Goal: Contribute content: Add original content to the website for others to see

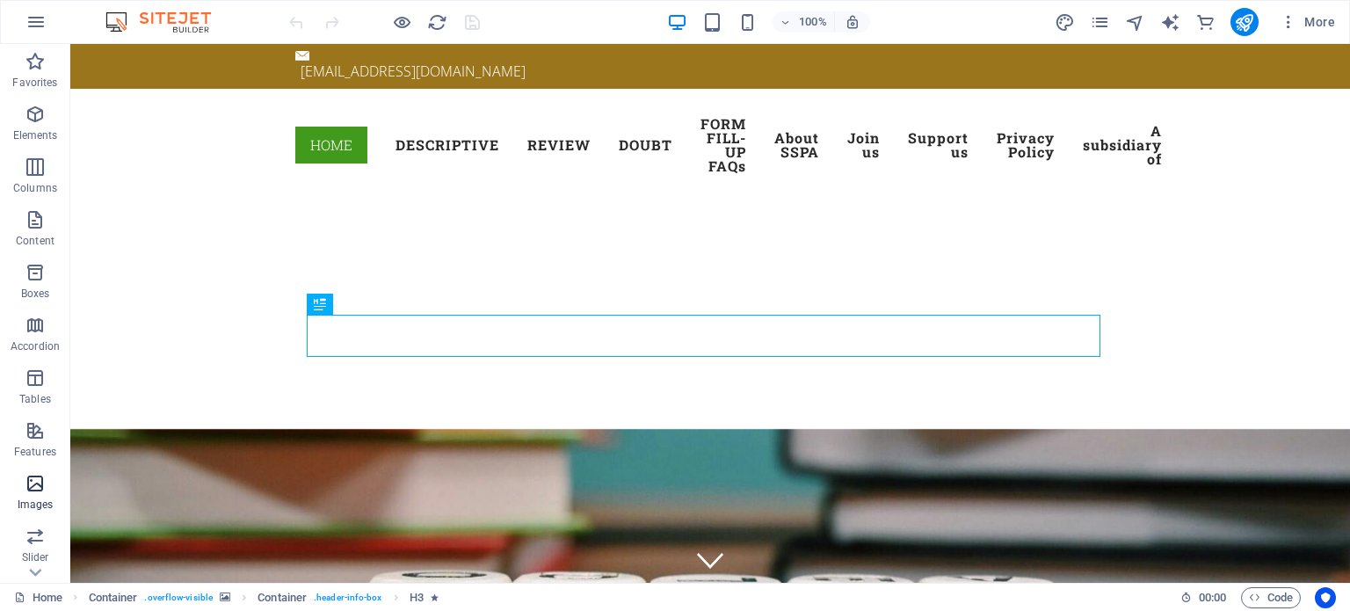
click at [35, 497] on span "Images" at bounding box center [35, 494] width 70 height 42
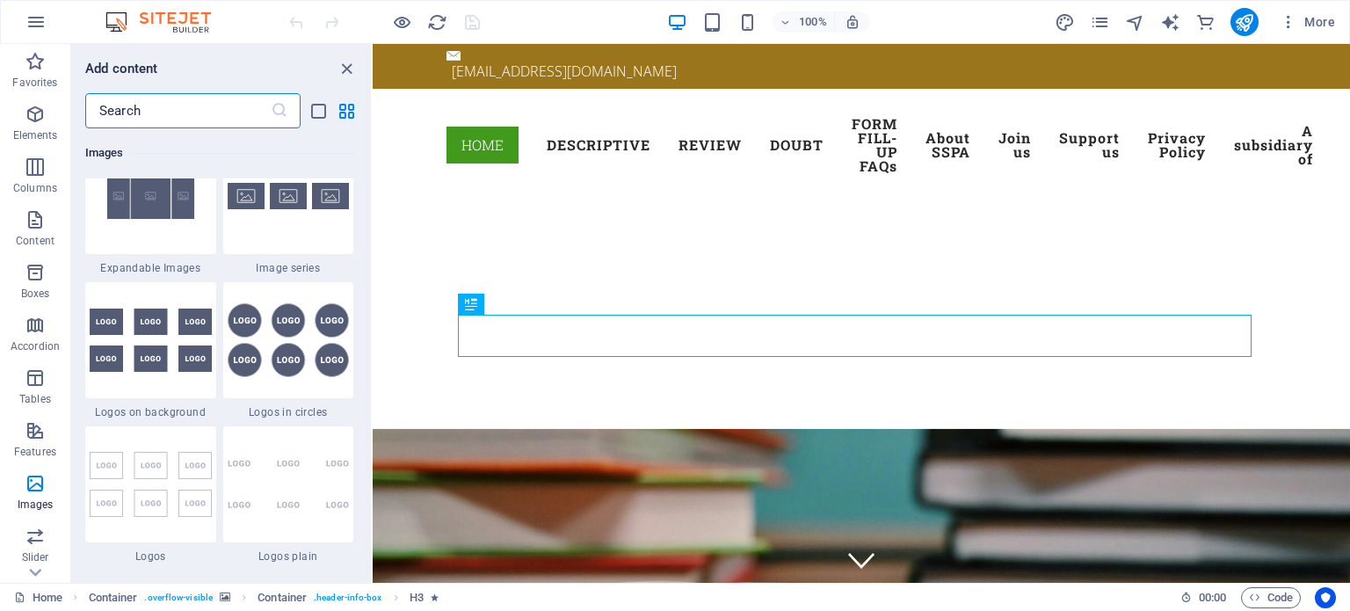
scroll to position [9529, 0]
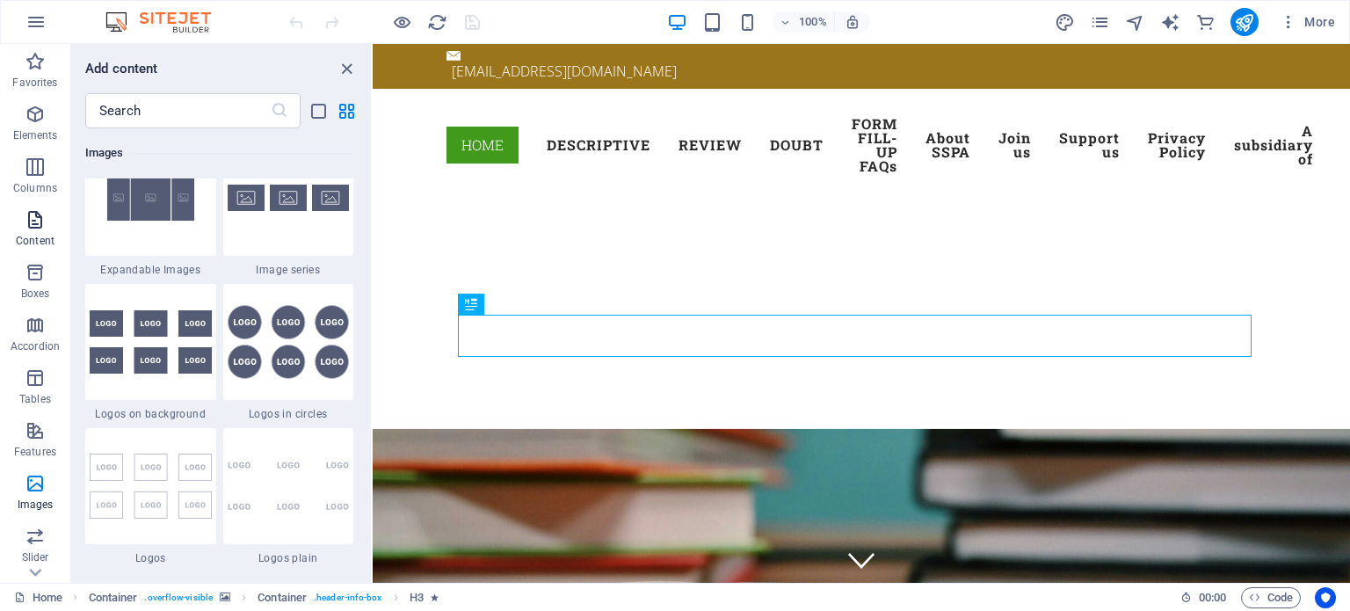
click at [39, 233] on span "Content" at bounding box center [35, 230] width 70 height 42
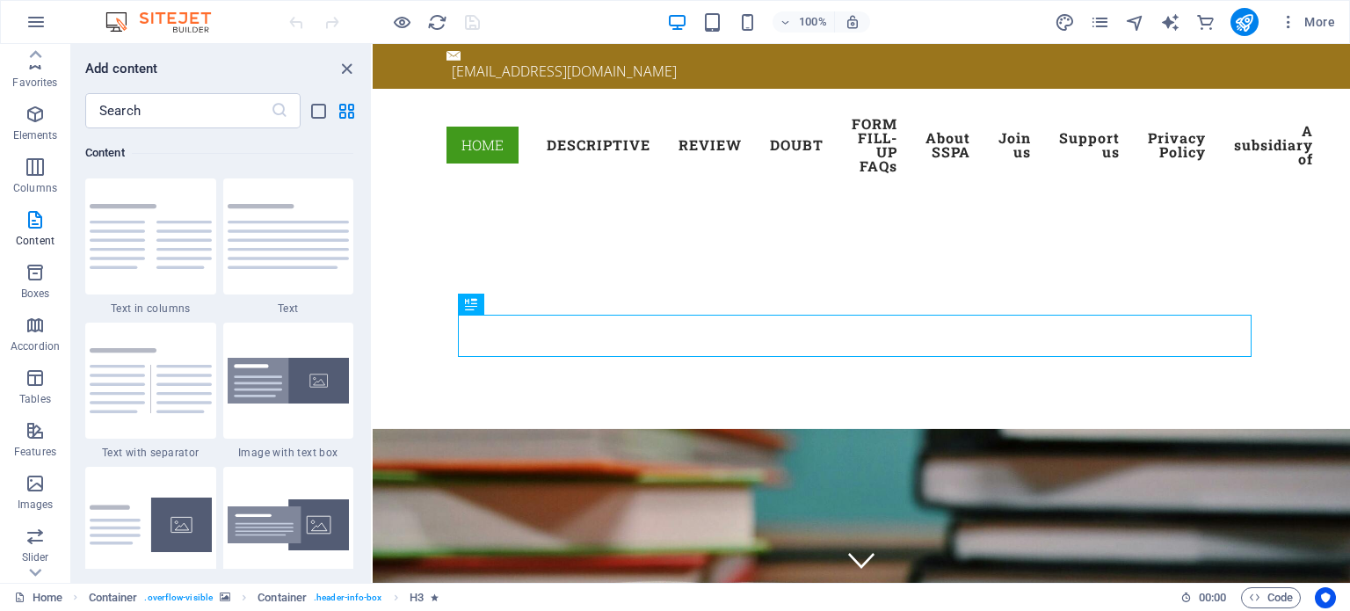
scroll to position [0, 0]
click at [33, 18] on icon "button" at bounding box center [35, 21] width 21 height 21
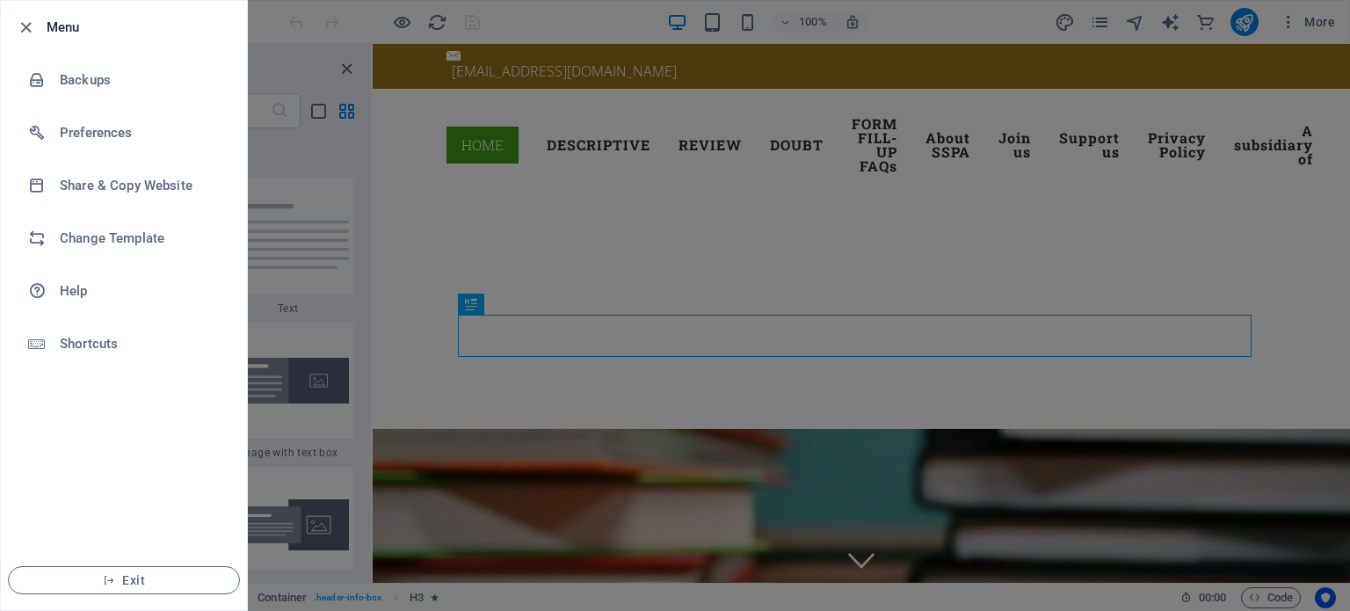
click at [300, 221] on div at bounding box center [675, 305] width 1350 height 611
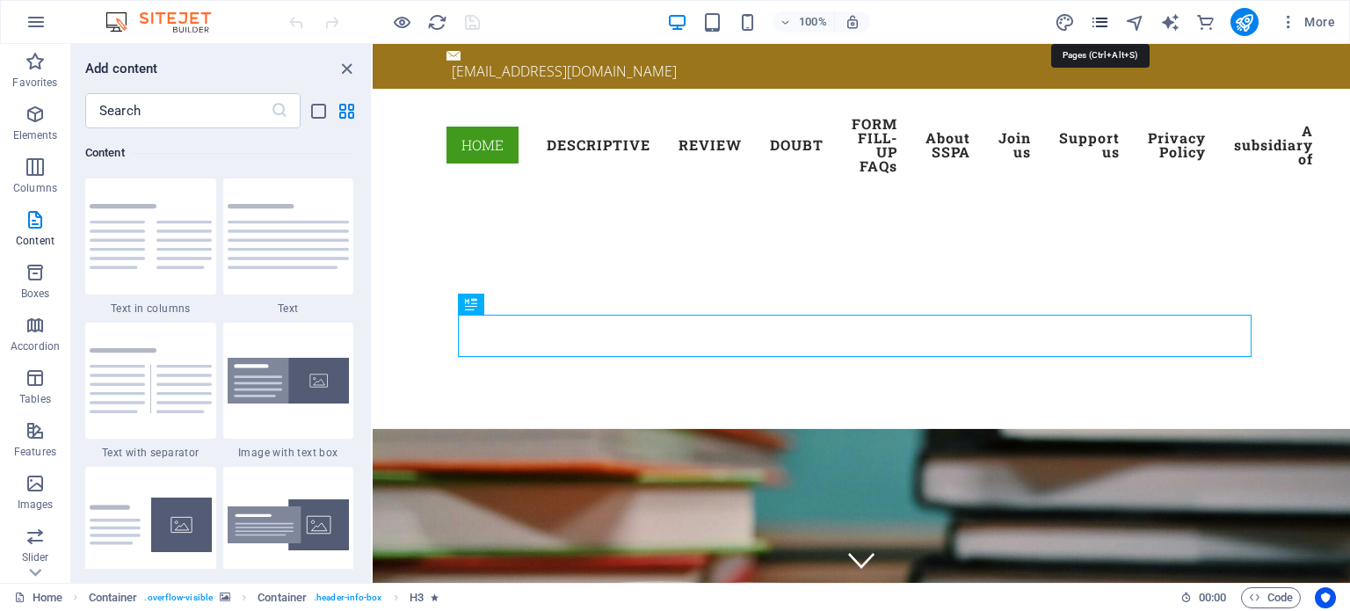
click at [1103, 20] on icon "pages" at bounding box center [1100, 22] width 20 height 20
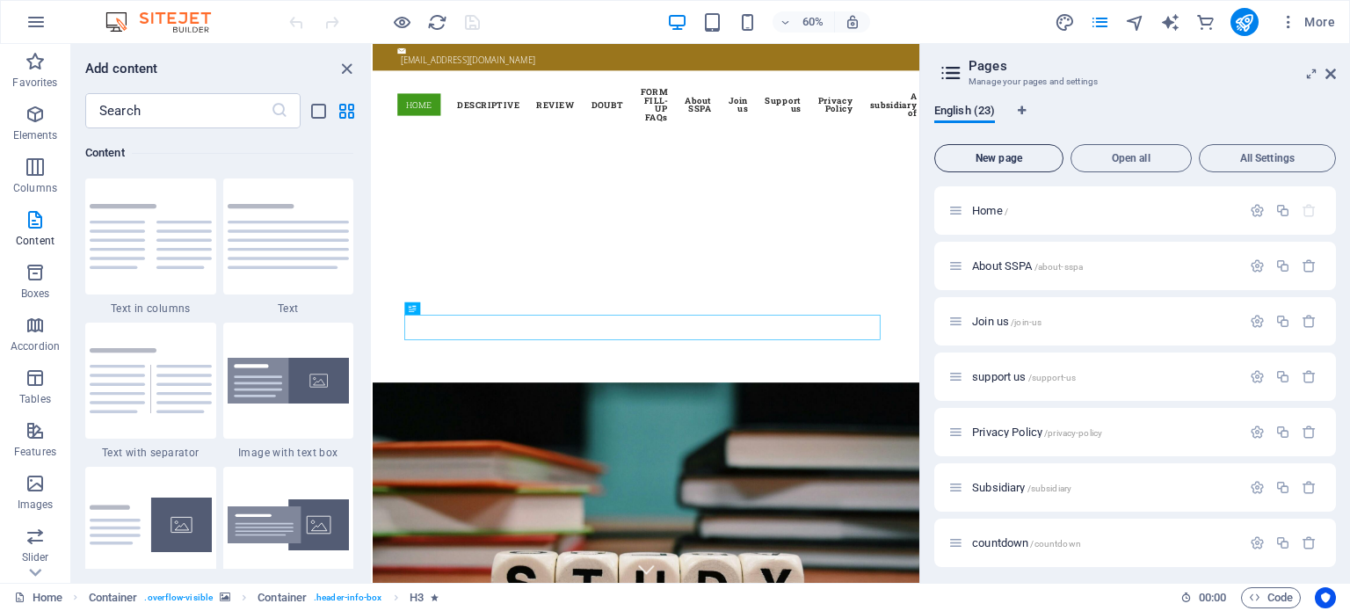
click at [998, 158] on span "New page" at bounding box center [998, 158] width 113 height 11
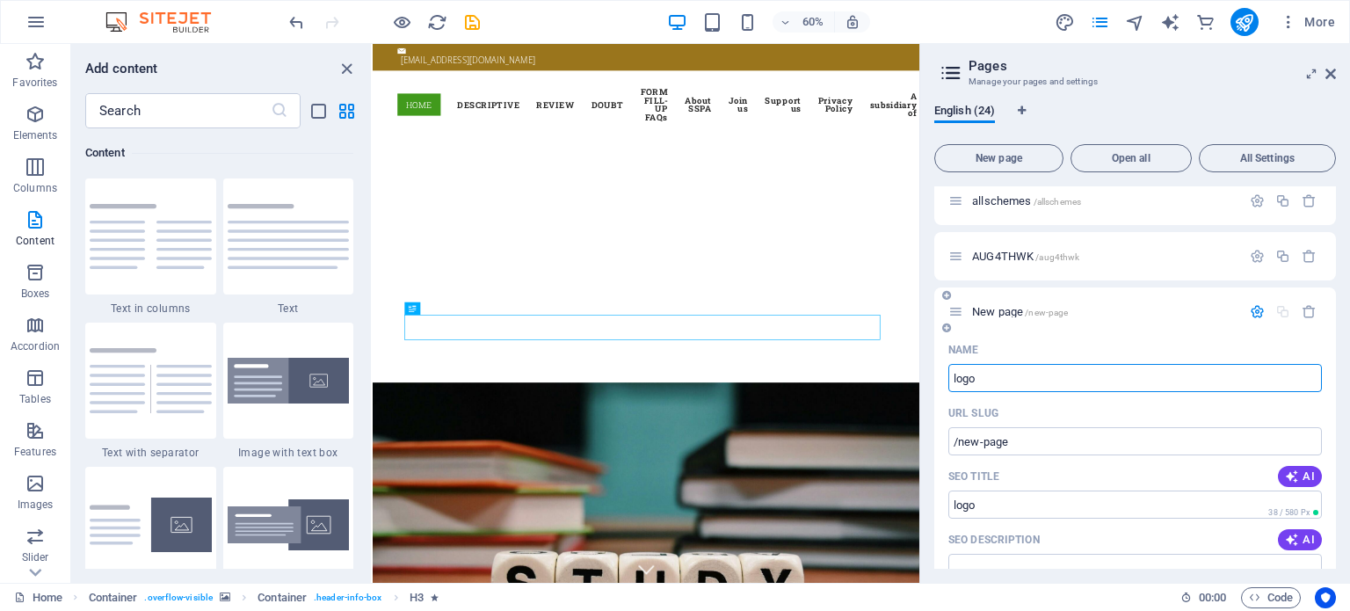
type input "logo"
type input "/logo"
type input "logo"
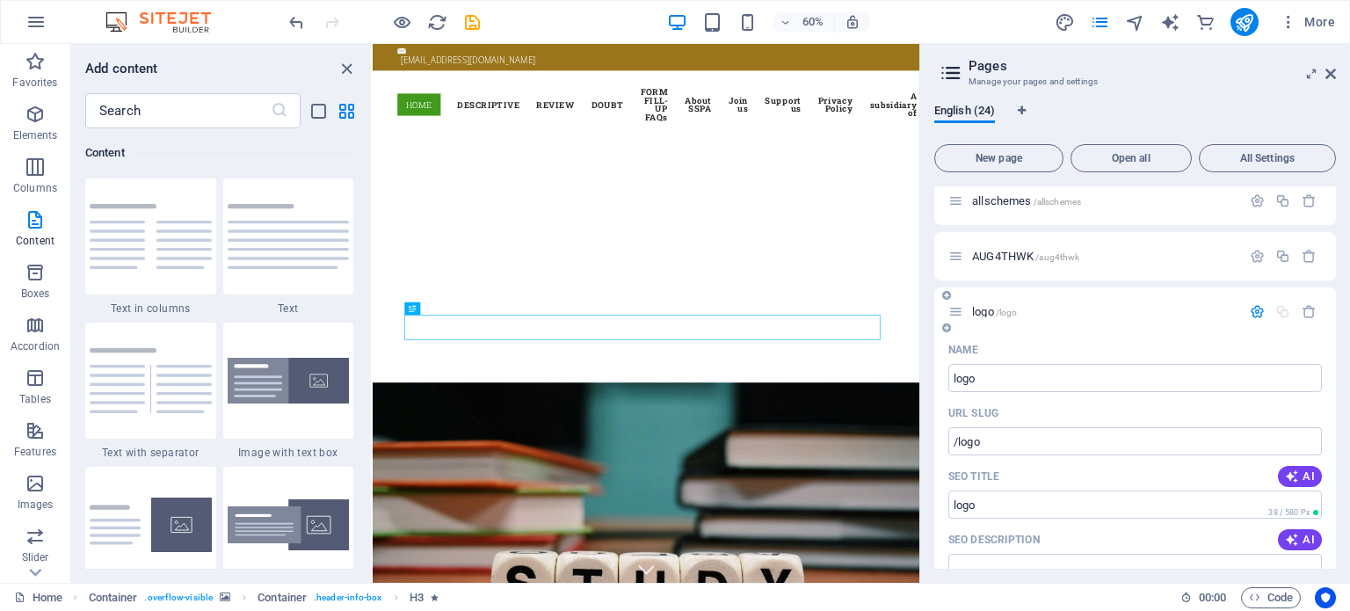
click at [988, 312] on span "logo /logo" at bounding box center [994, 311] width 45 height 13
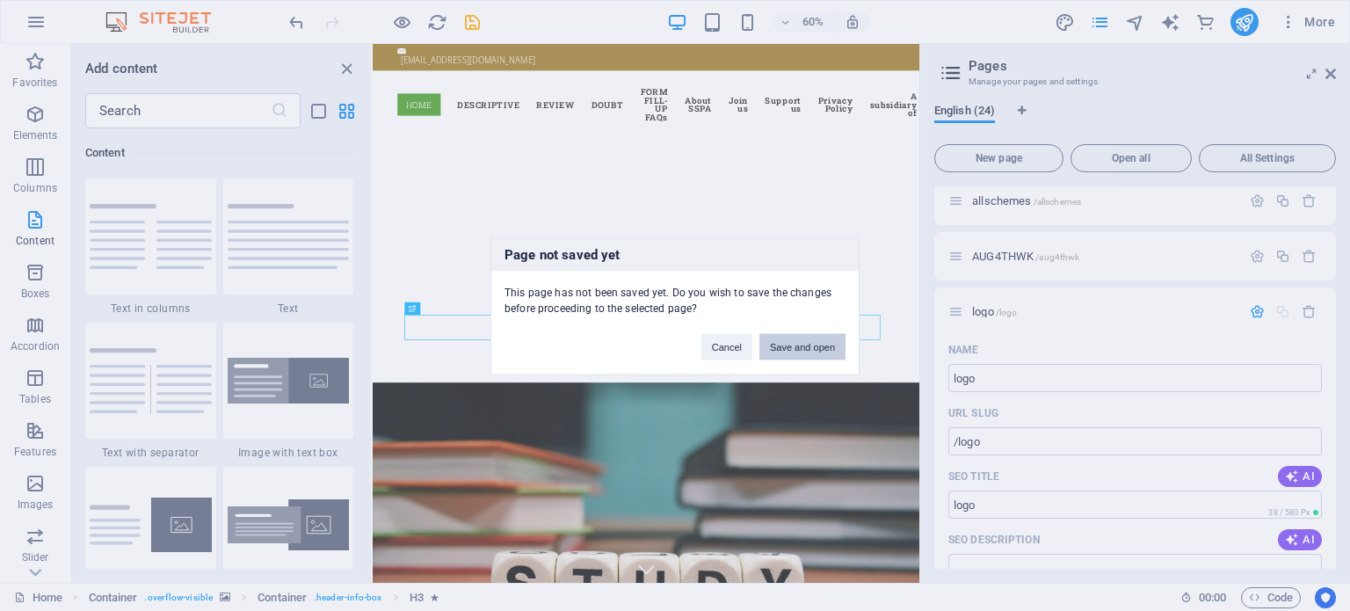
click at [786, 346] on button "Save and open" at bounding box center [803, 346] width 86 height 26
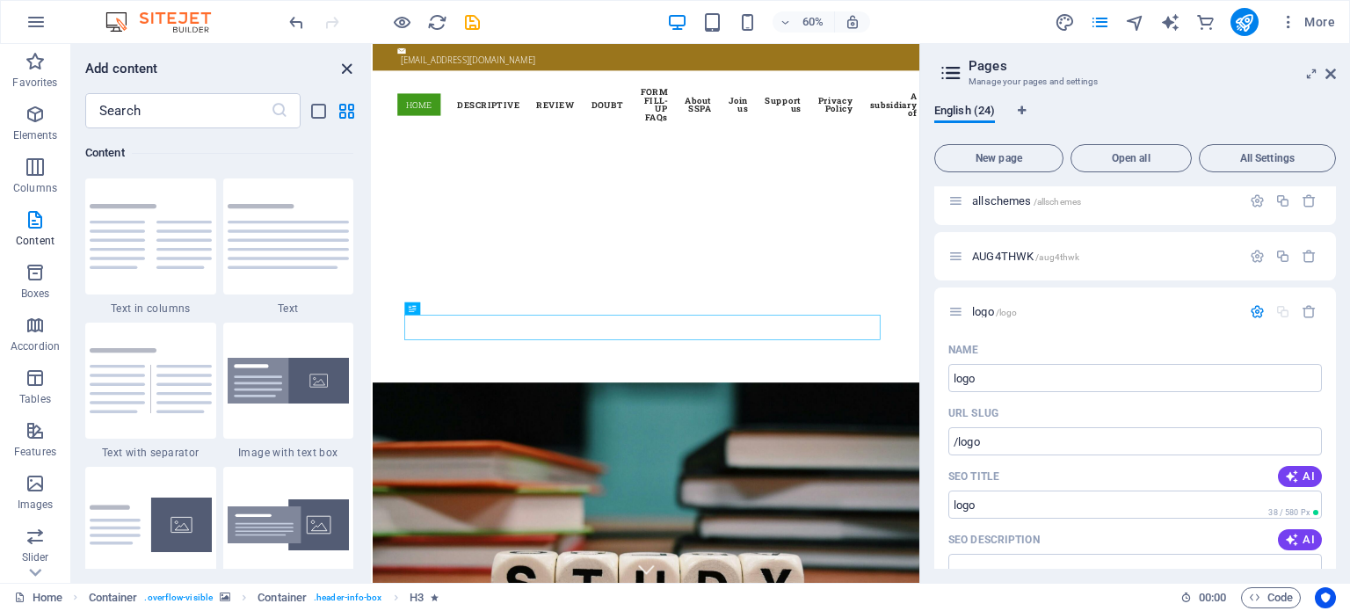
click at [348, 68] on icon "close panel" at bounding box center [347, 69] width 20 height 20
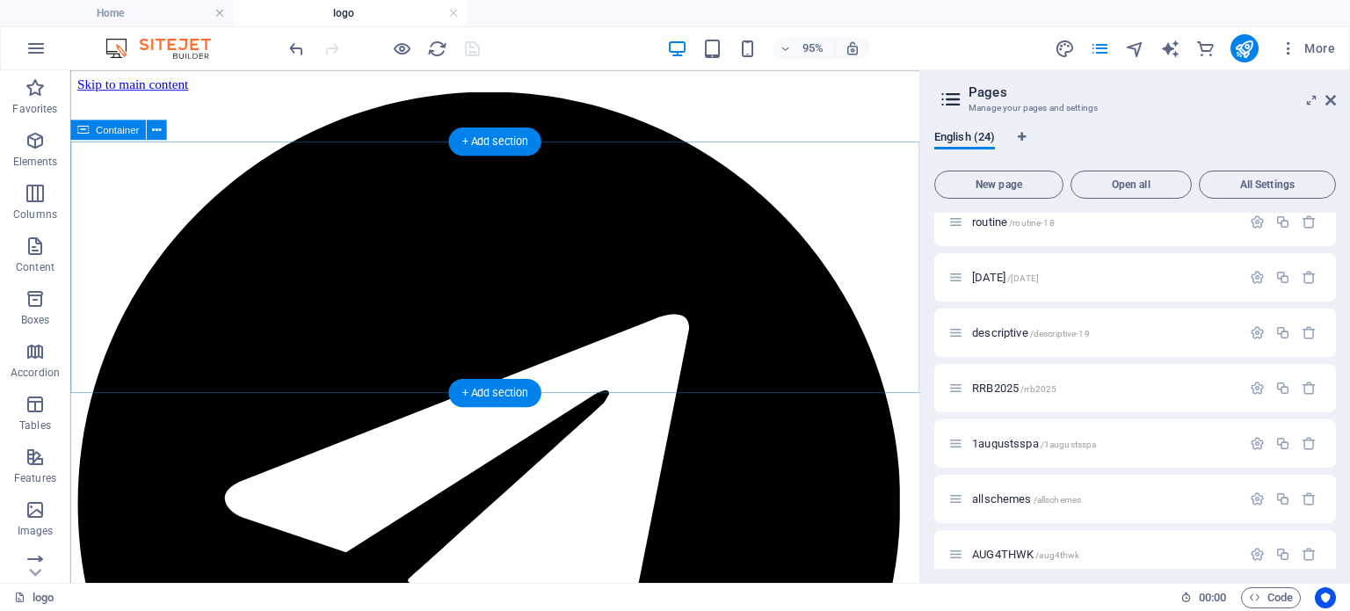
scroll to position [0, 0]
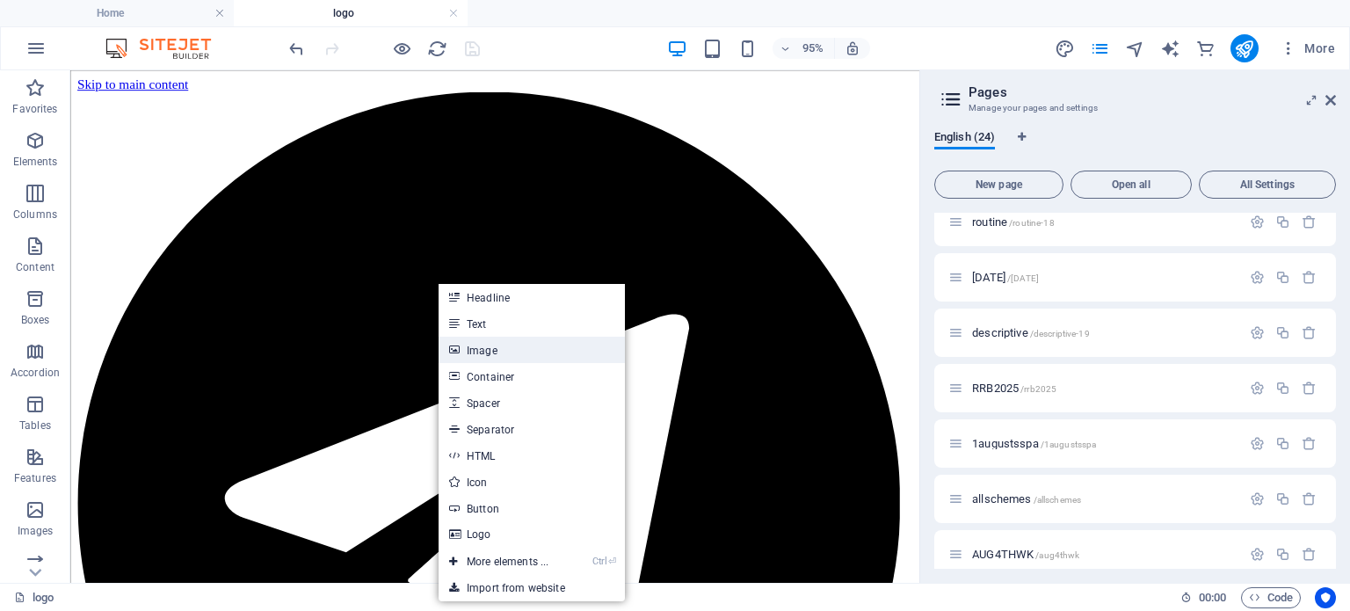
click at [486, 354] on link "Image" at bounding box center [532, 350] width 186 height 26
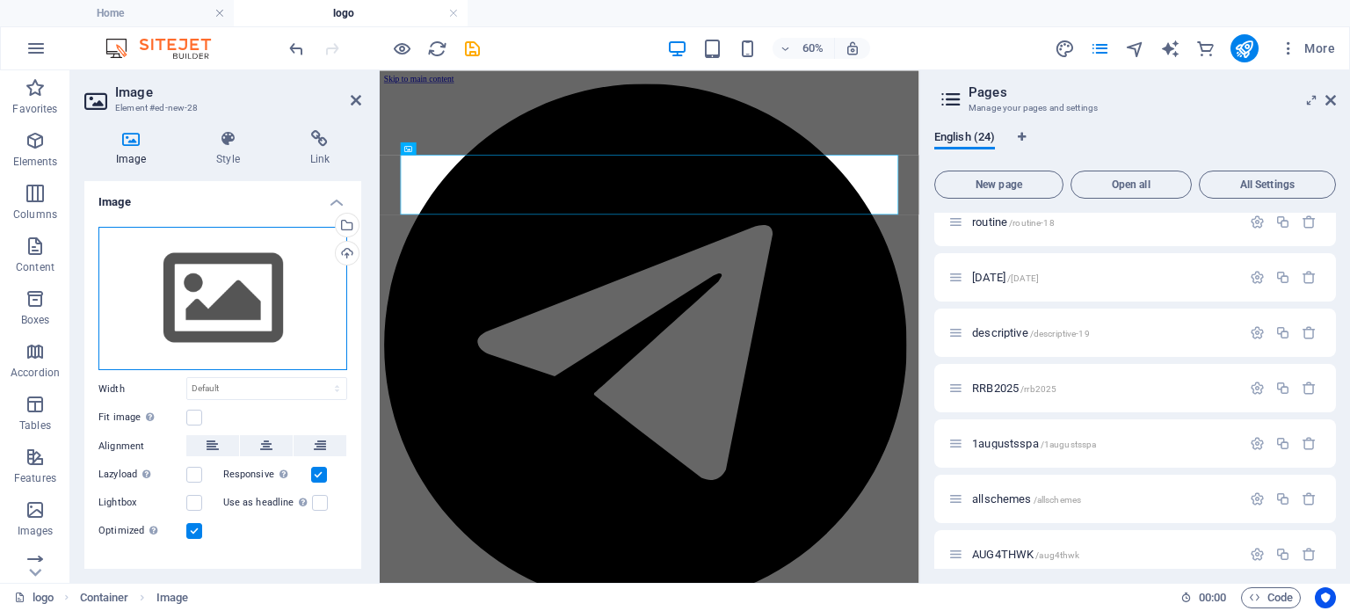
click at [238, 299] on div "Drag files here, click to choose files or select files from Files or our free s…" at bounding box center [222, 299] width 249 height 144
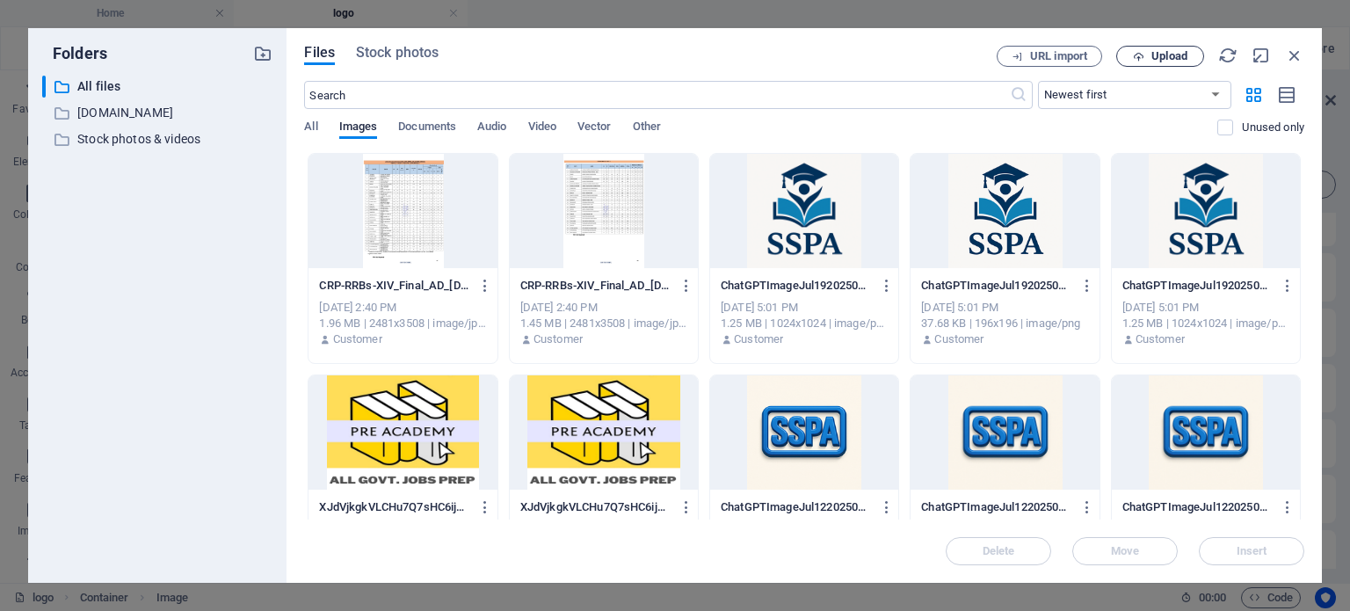
click at [1150, 55] on span "Upload" at bounding box center [1160, 56] width 72 height 11
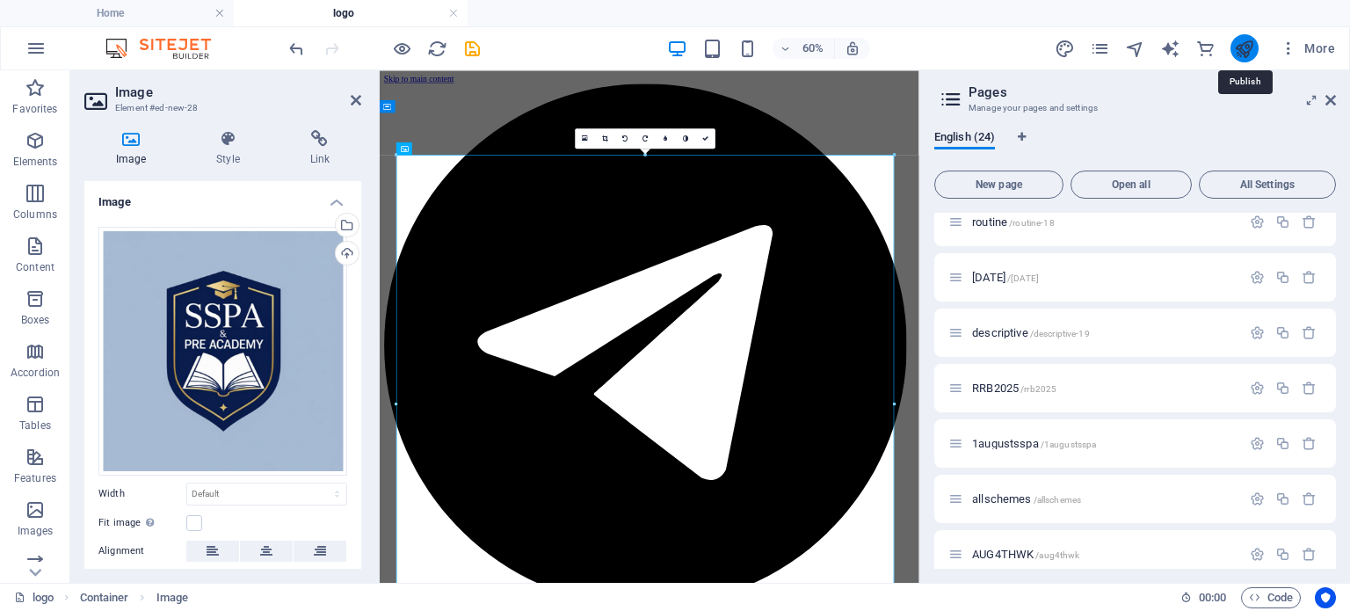
click at [1247, 53] on icon "publish" at bounding box center [1244, 49] width 20 height 20
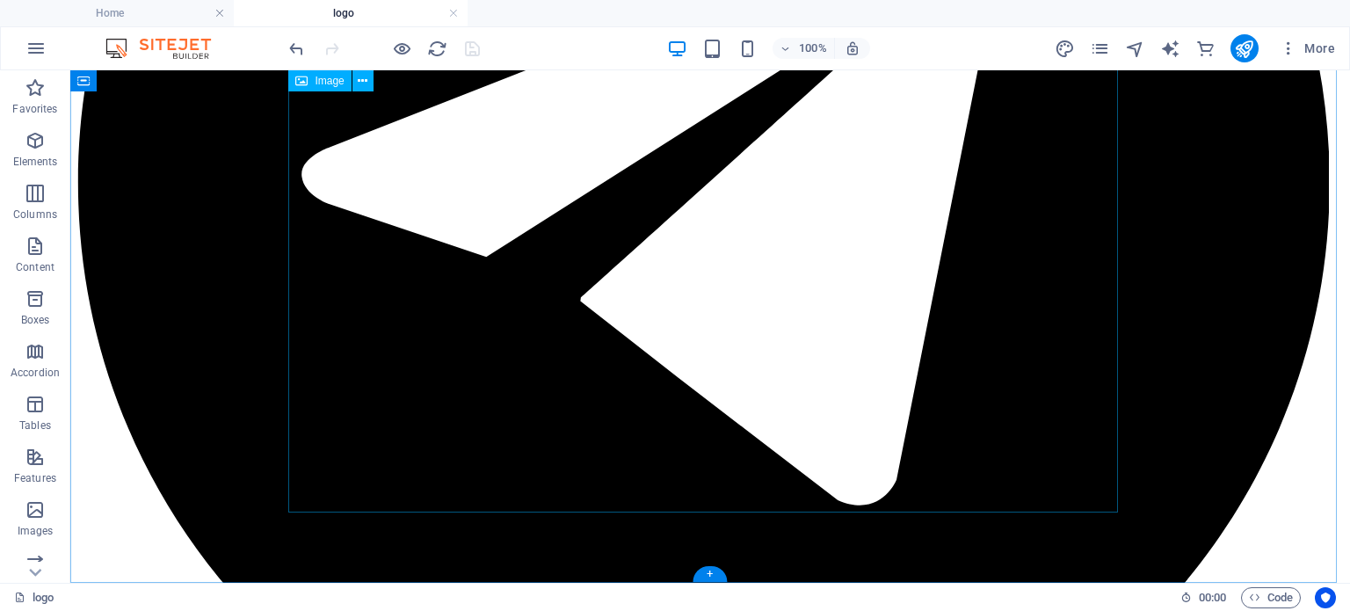
scroll to position [444, 0]
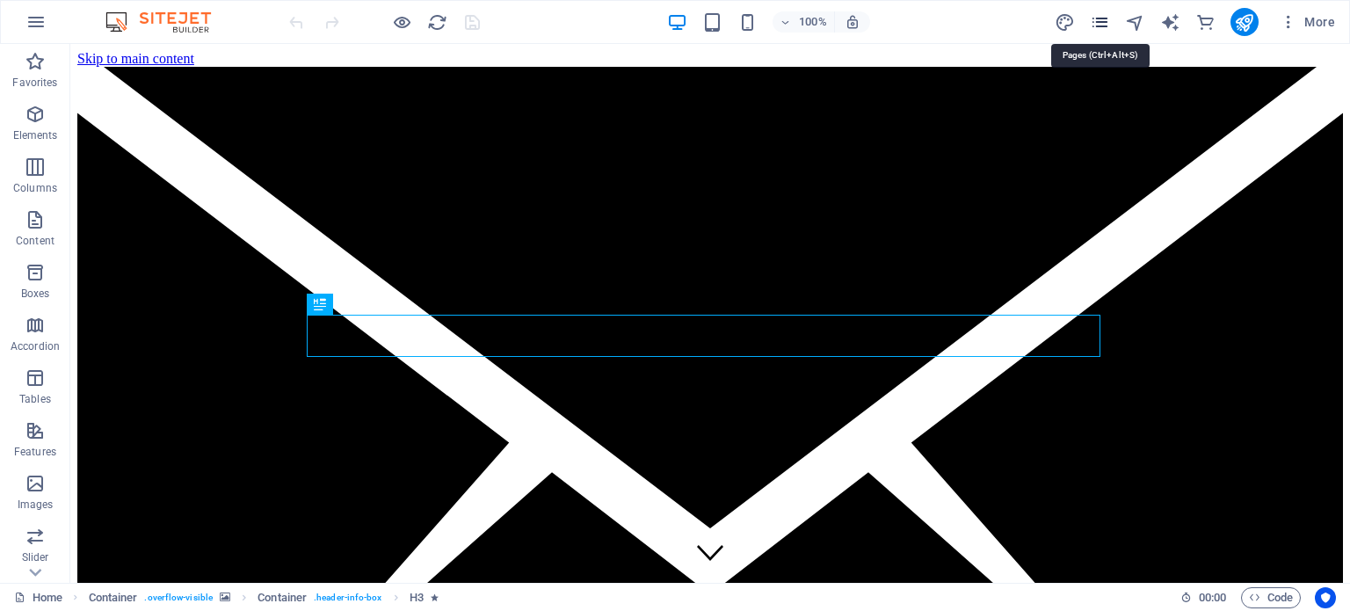
click at [1107, 21] on icon "pages" at bounding box center [1100, 22] width 20 height 20
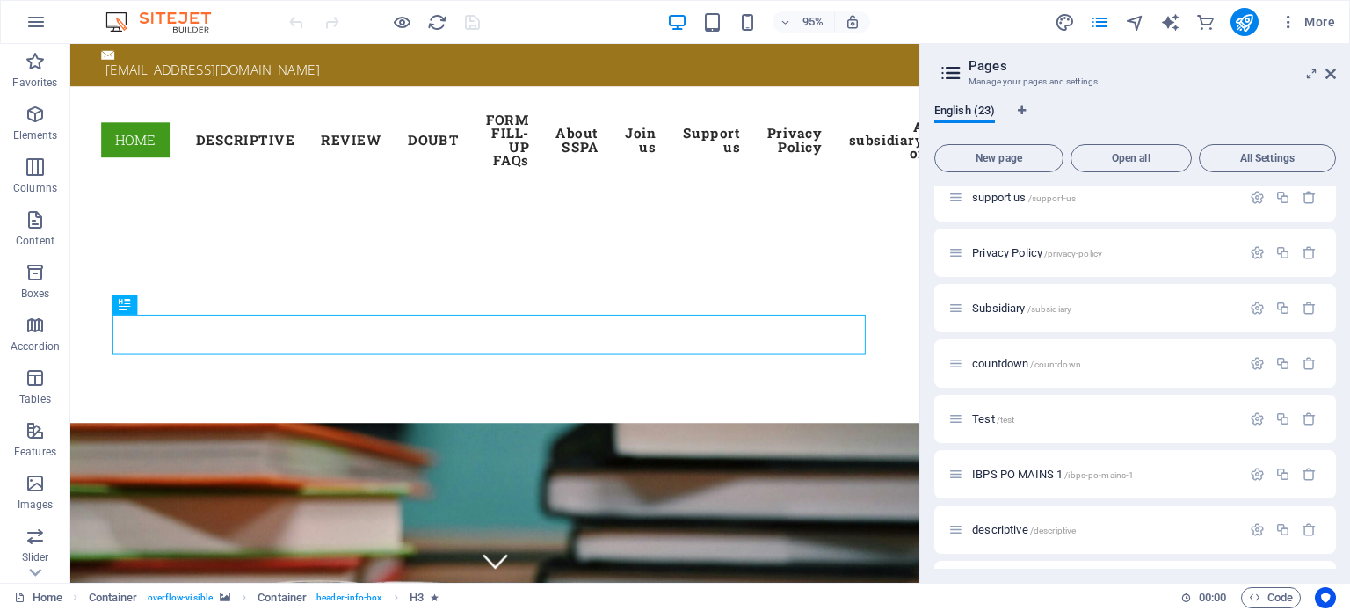
scroll to position [99, 0]
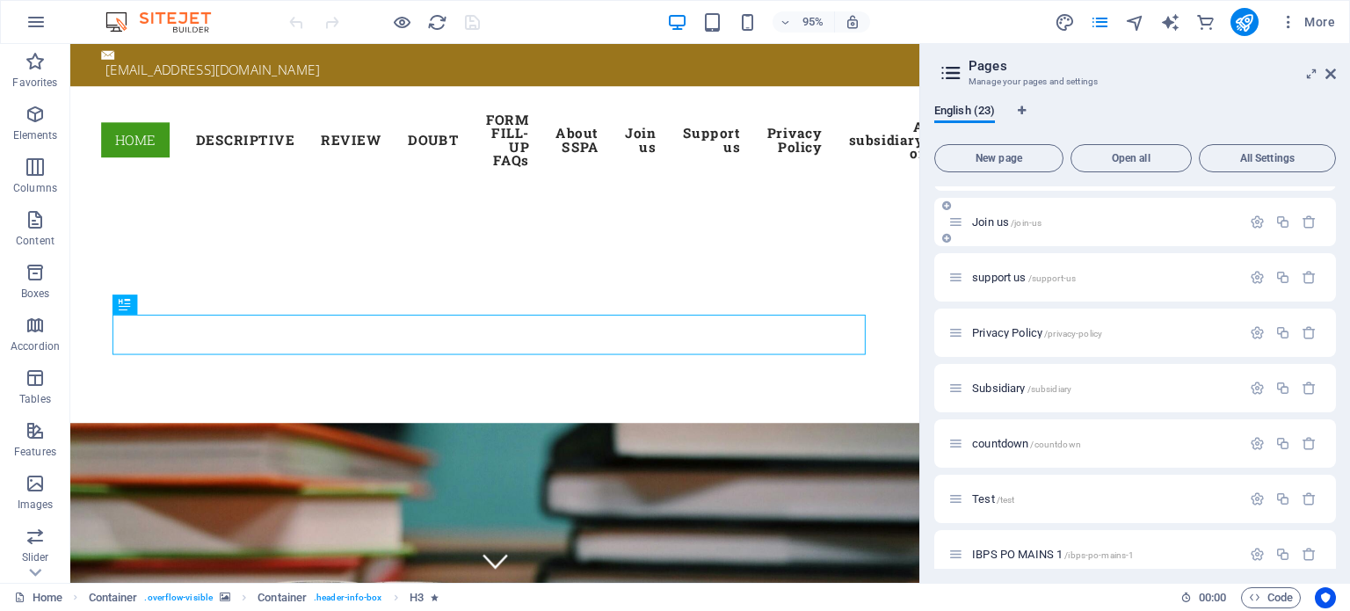
click at [1060, 218] on p "Join us /join-us" at bounding box center [1104, 221] width 264 height 11
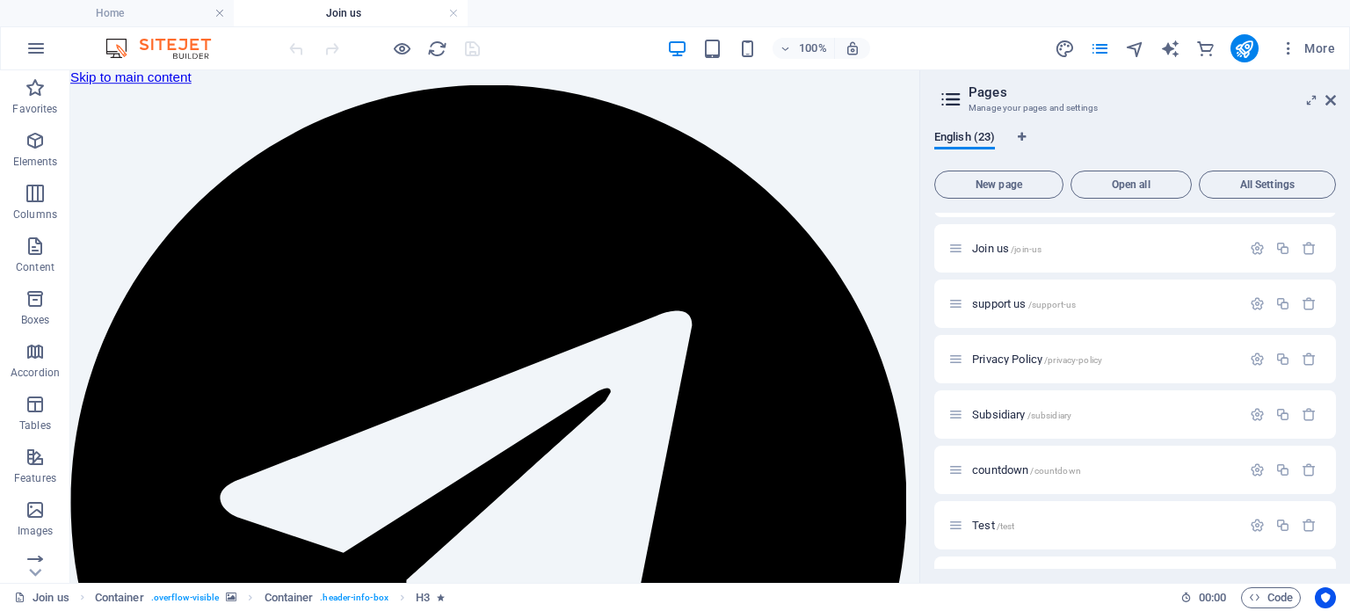
scroll to position [0, 0]
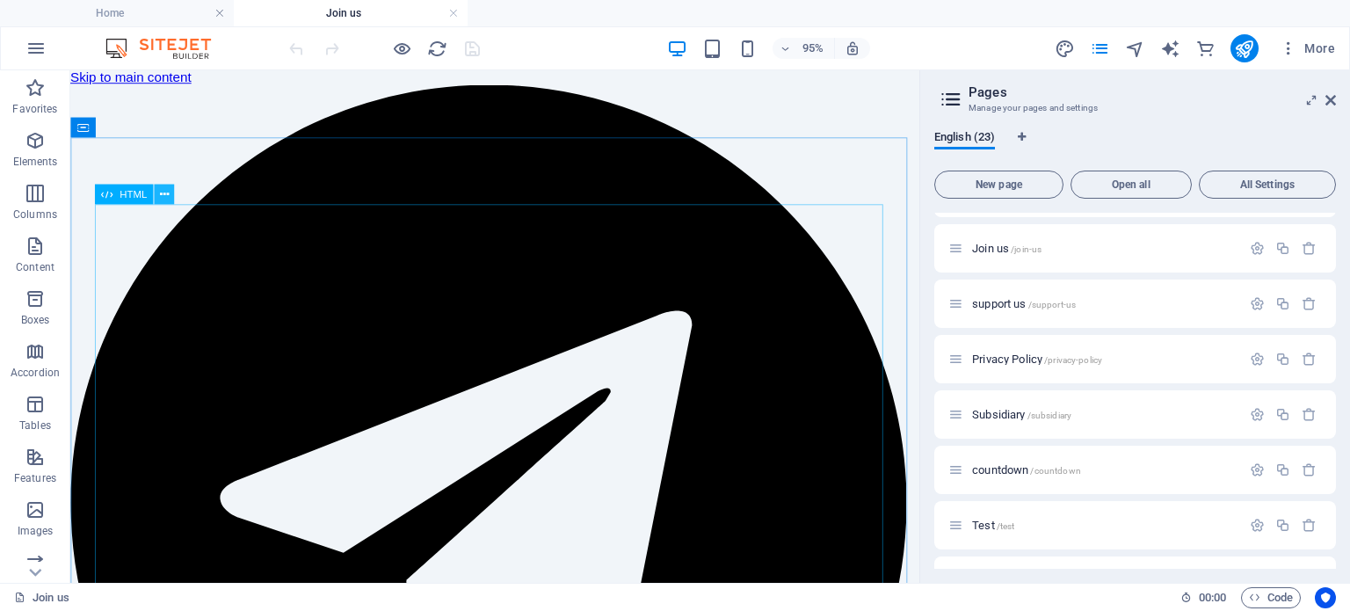
click at [165, 193] on icon at bounding box center [164, 194] width 9 height 18
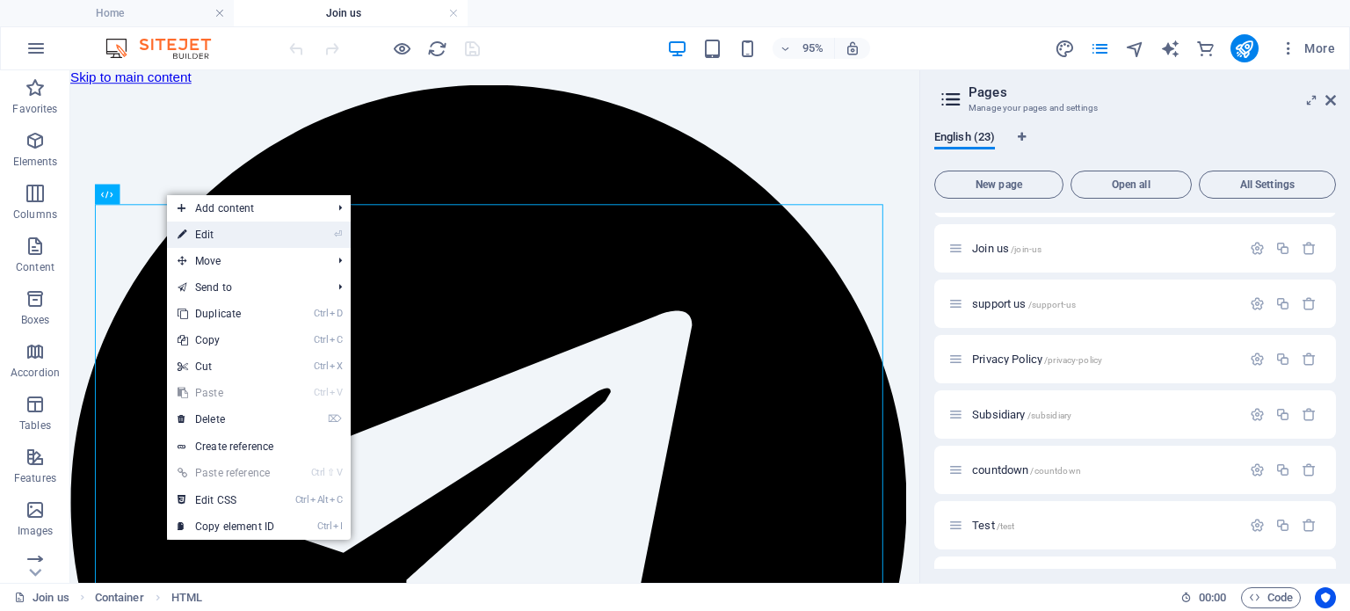
click at [208, 238] on link "⏎ Edit" at bounding box center [226, 235] width 118 height 26
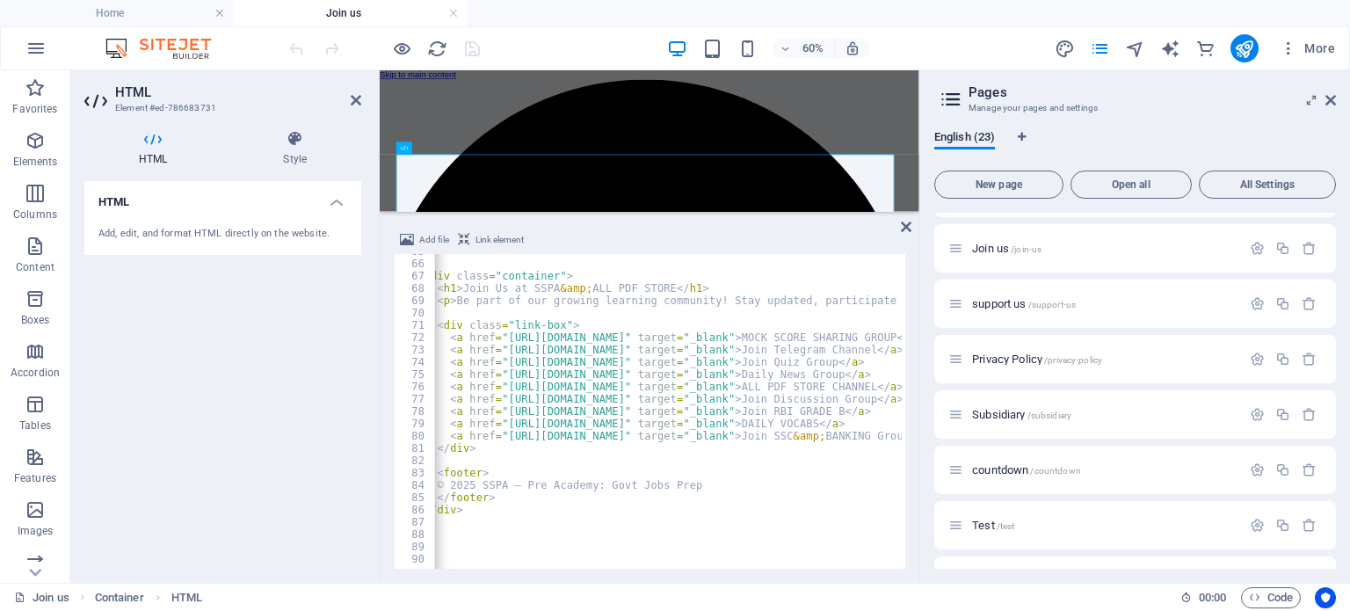
scroll to position [0, 28]
drag, startPoint x: 498, startPoint y: 337, endPoint x: 686, endPoint y: 334, distance: 188.1
click at [686, 334] on div "< div class = "container" > < h1 > Join Us at SSPA &amp; ALL PDF STORE </ h1 > …" at bounding box center [765, 413] width 718 height 336
type textarea "<a href="https://t.me/CABYSSPA" target="_blank">MOCK SCORE SHARING GROUP</a>"
click at [1243, 48] on icon "publish" at bounding box center [1244, 49] width 20 height 20
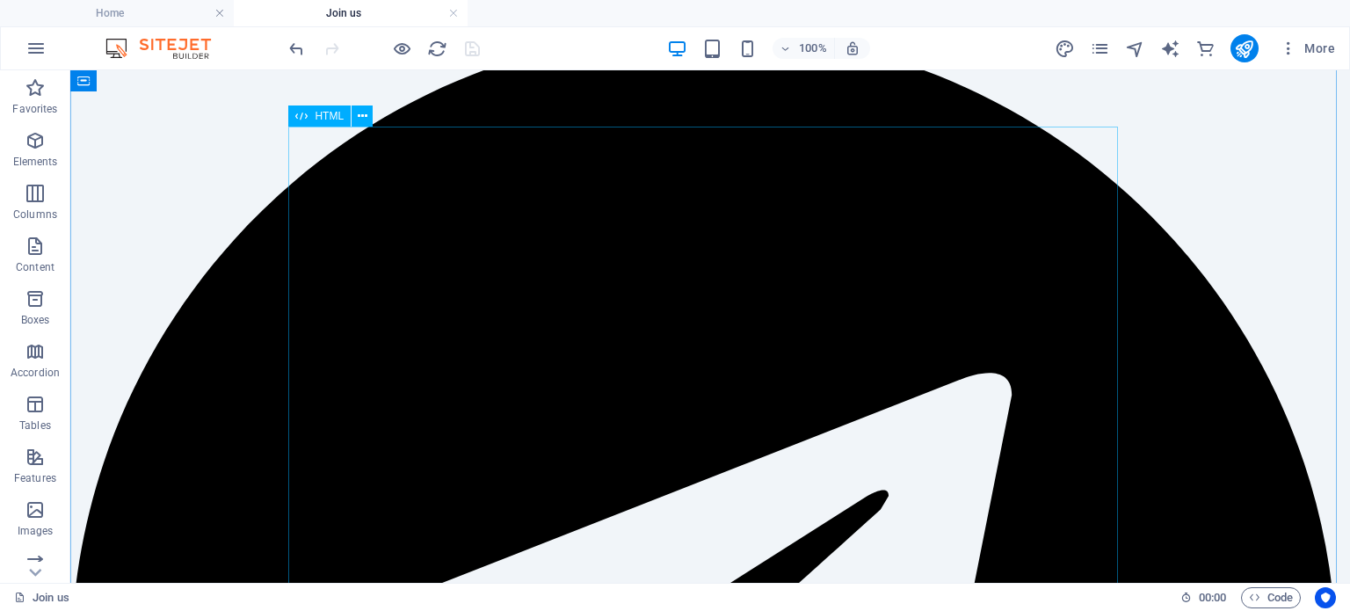
scroll to position [0, 0]
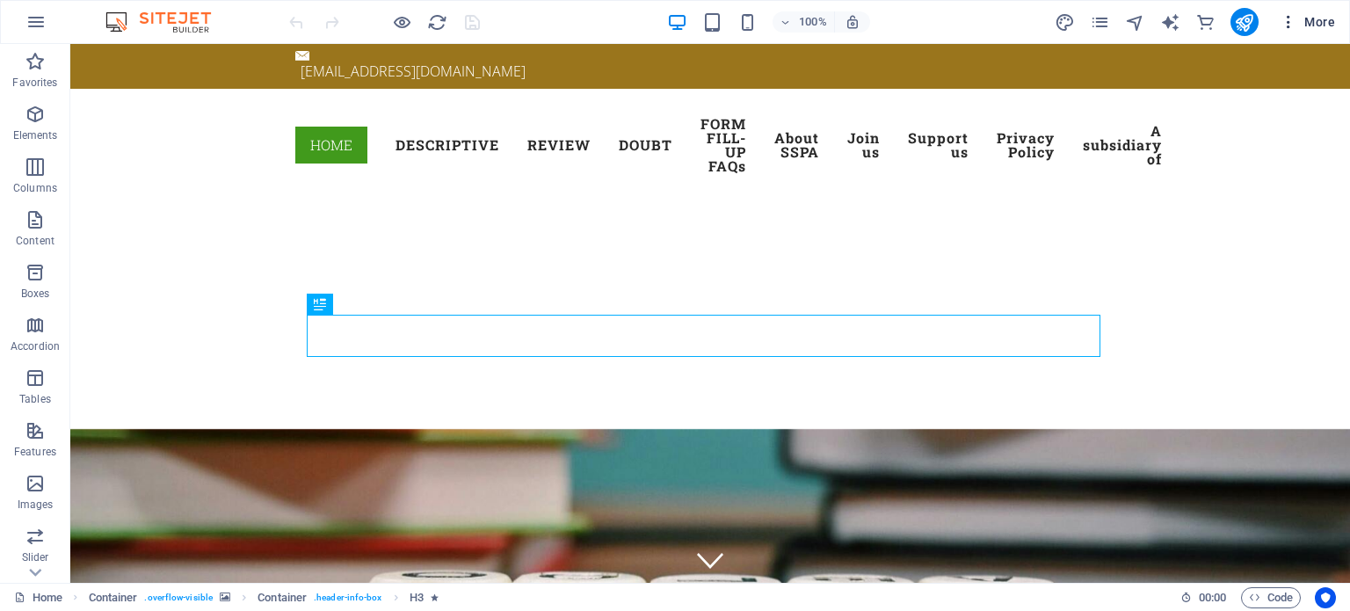
click at [1287, 21] on icon "button" at bounding box center [1289, 22] width 18 height 18
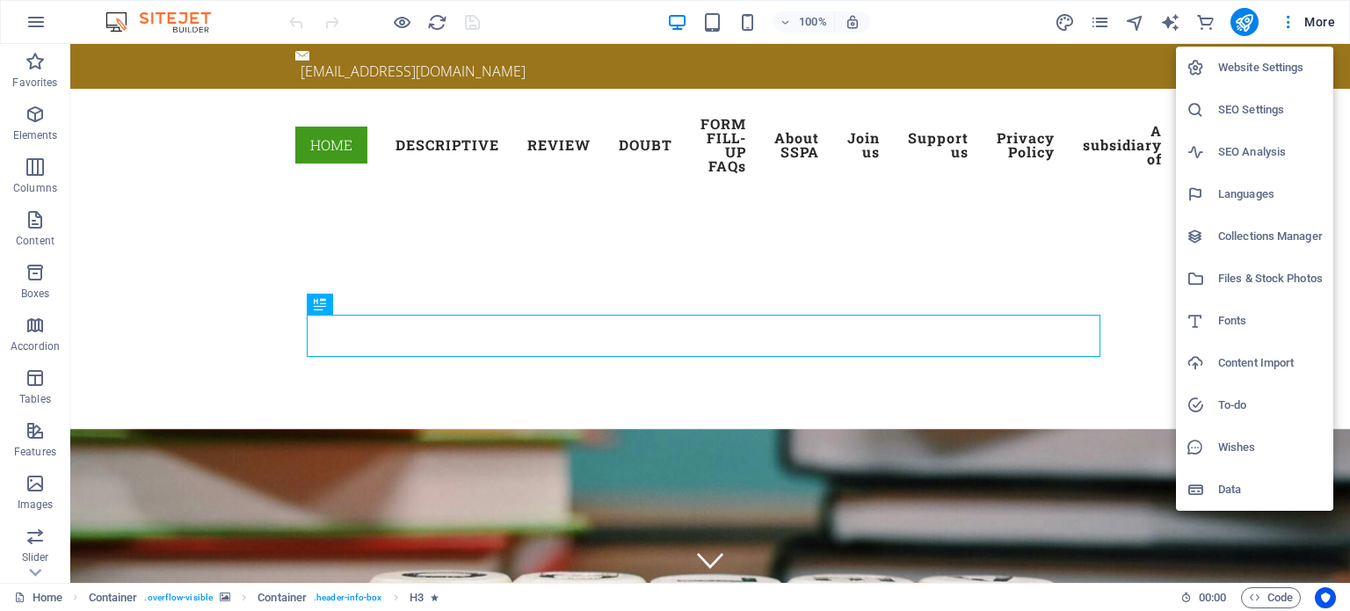
click at [1248, 73] on h6 "Website Settings" at bounding box center [1270, 67] width 105 height 21
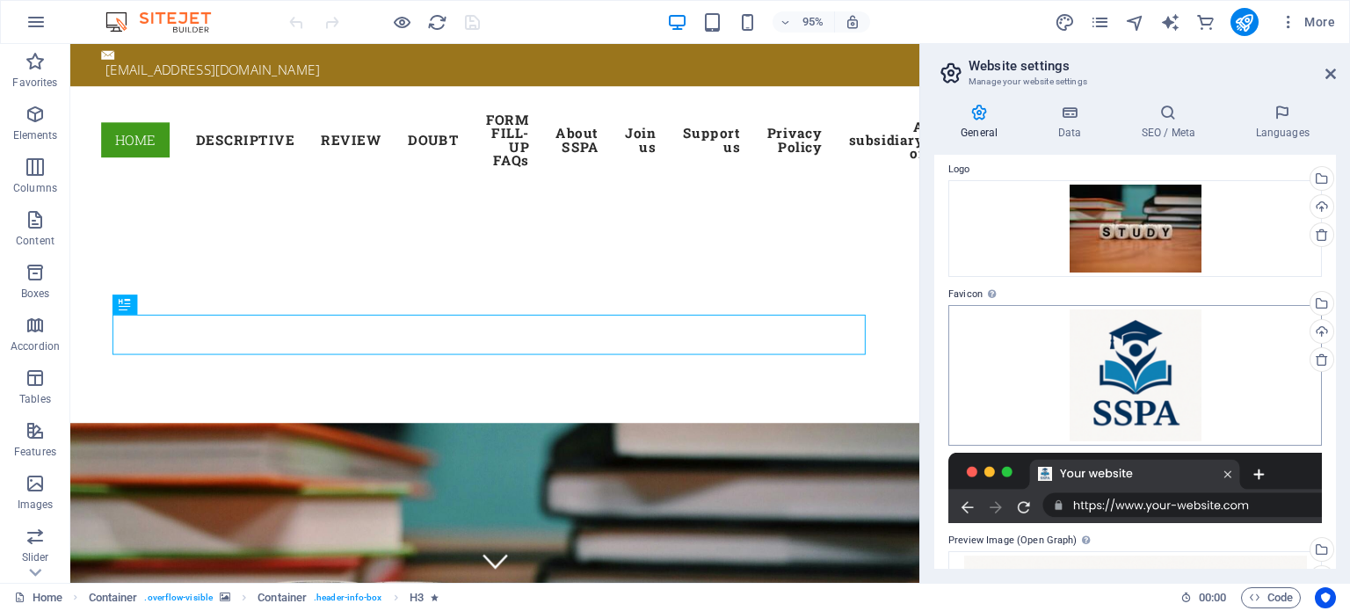
scroll to position [88, 0]
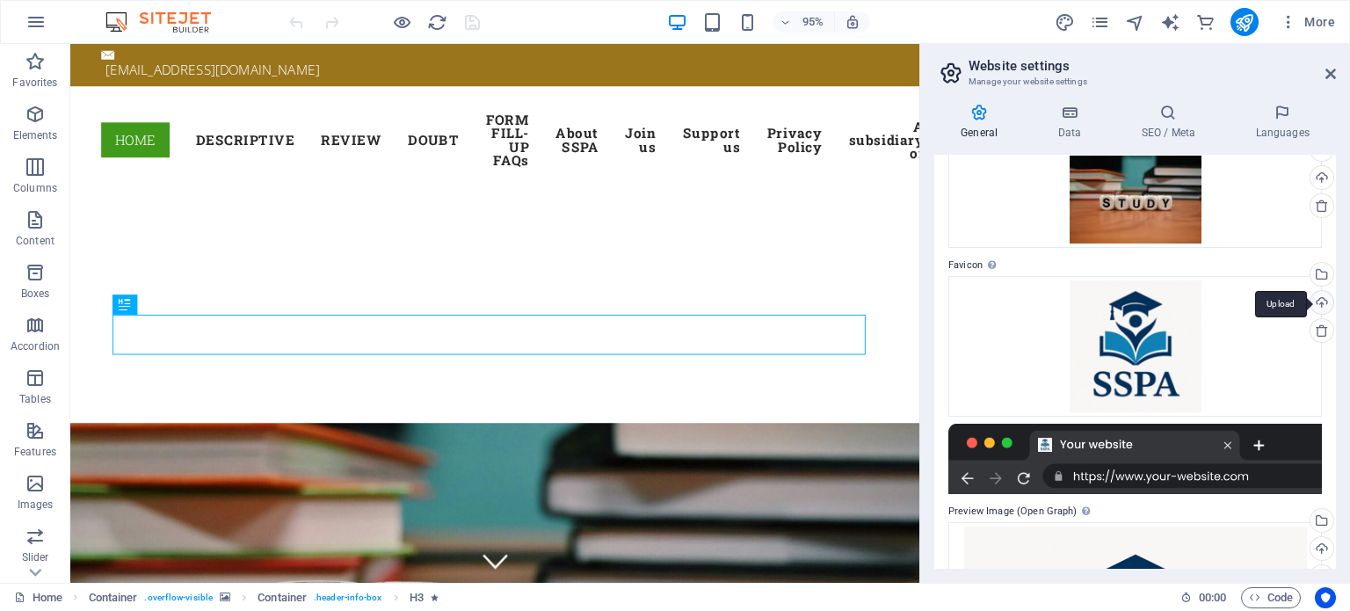
click at [1318, 302] on div "Upload" at bounding box center [1320, 304] width 26 height 26
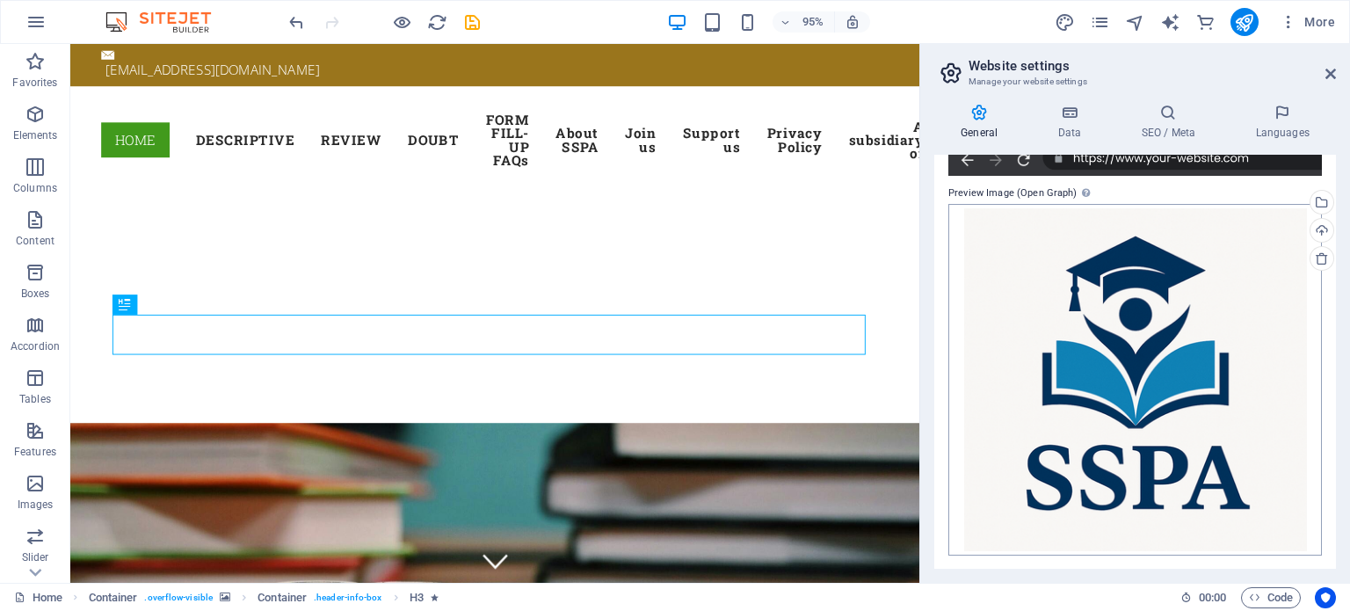
scroll to position [318, 0]
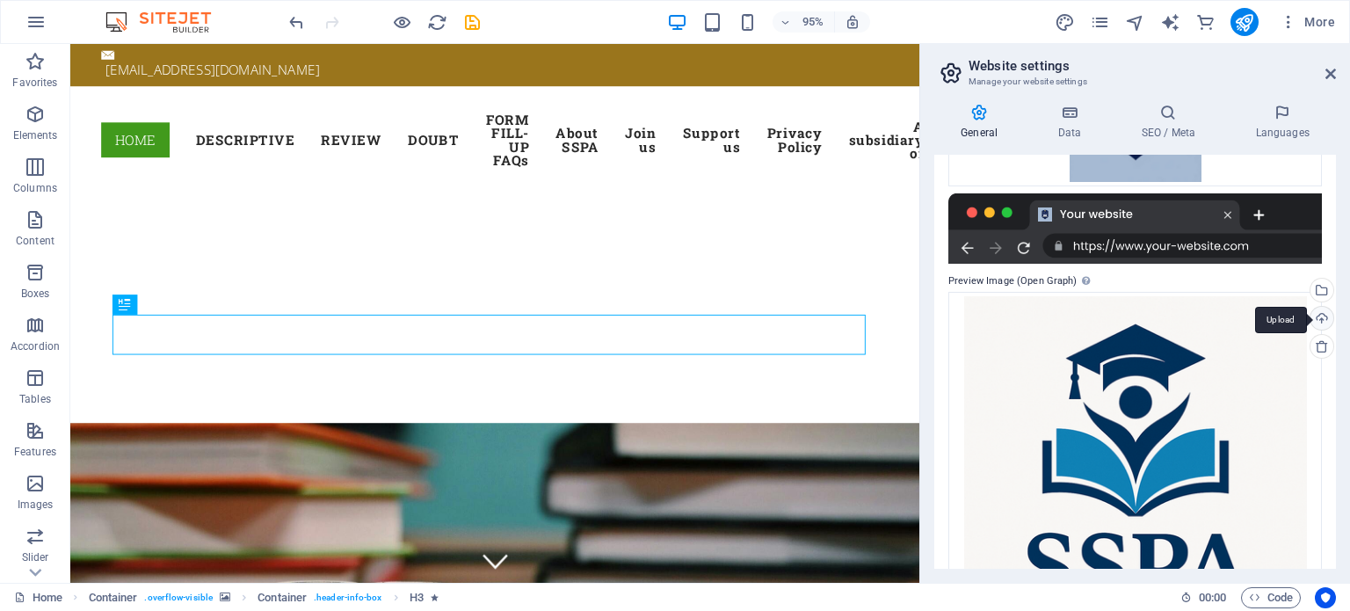
click at [1320, 315] on div "Upload" at bounding box center [1320, 320] width 26 height 26
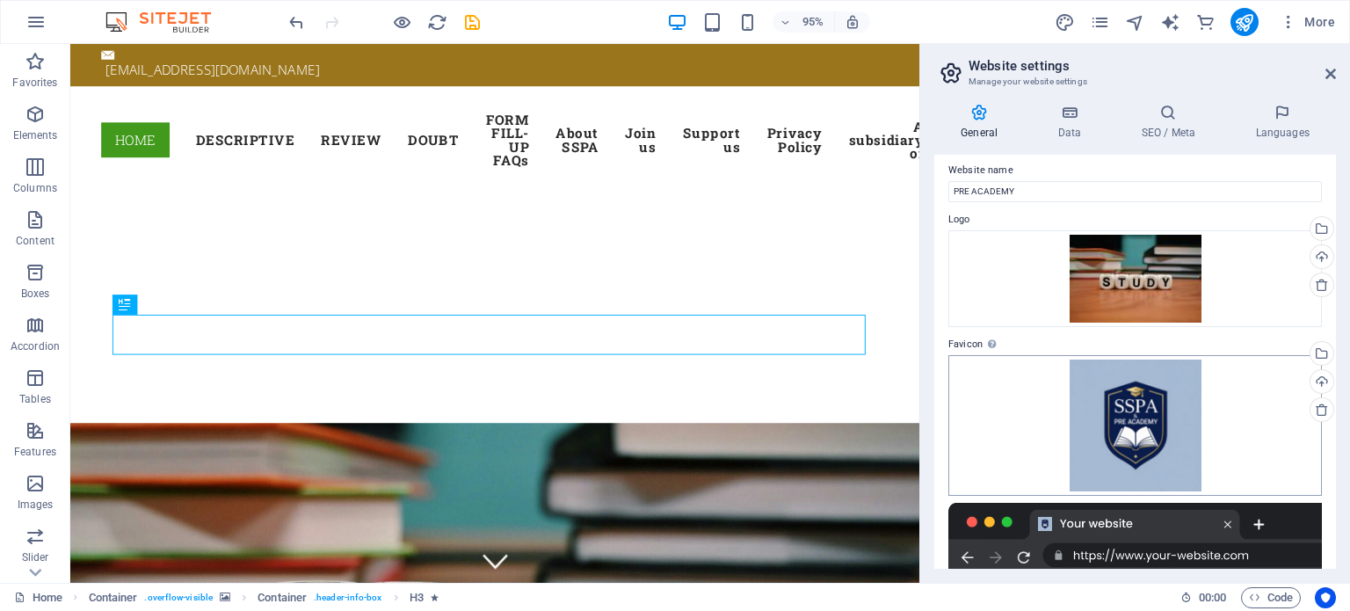
scroll to position [0, 0]
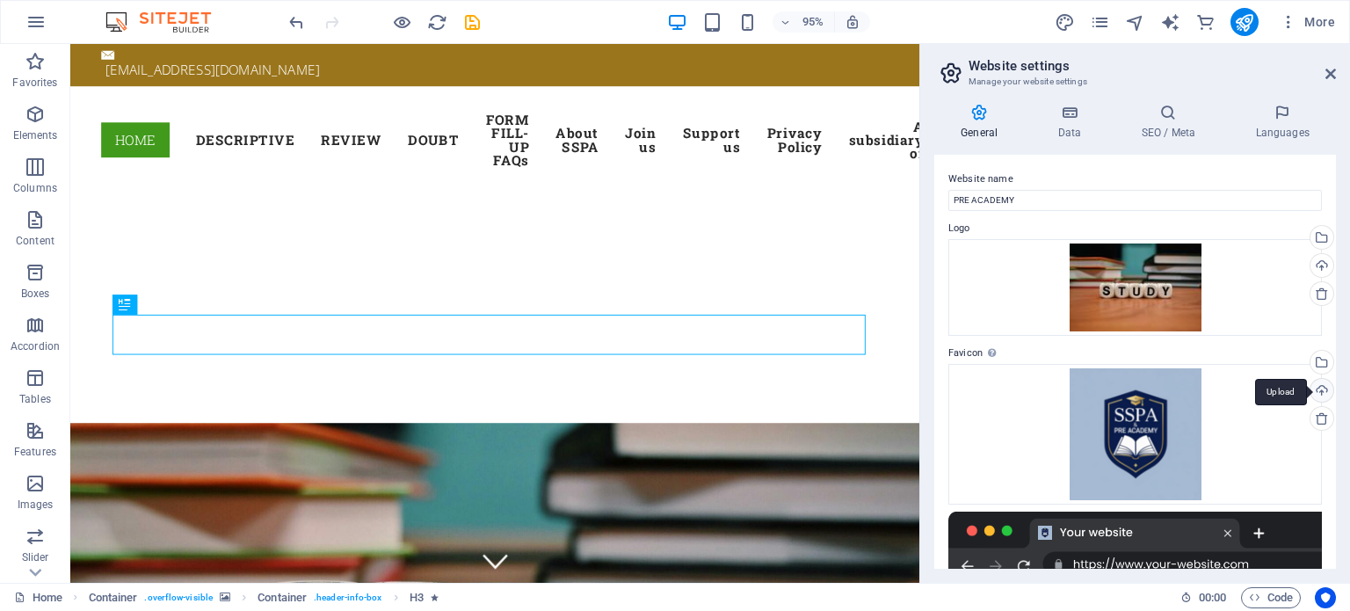
click at [1315, 389] on div "Upload" at bounding box center [1320, 392] width 26 height 26
